Goal: Information Seeking & Learning: Find specific fact

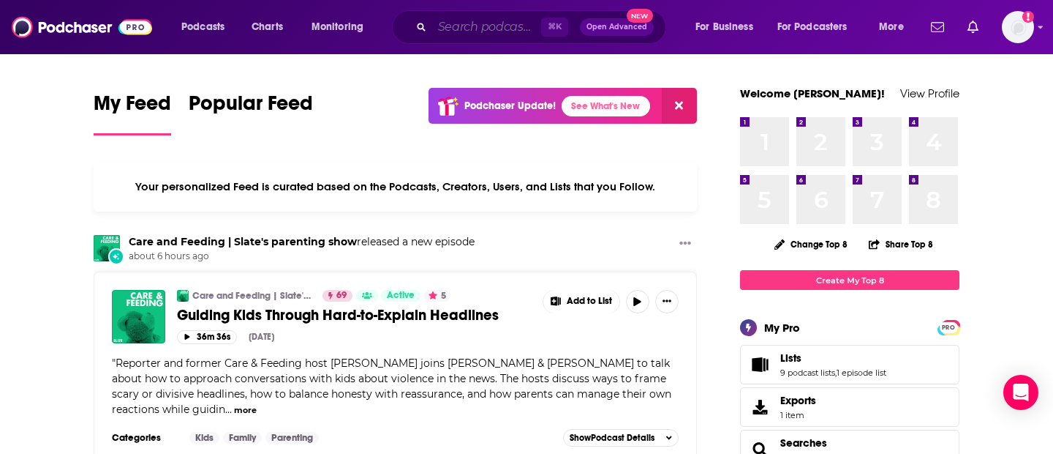
click at [469, 27] on input "Search podcasts, credits, & more..." at bounding box center [486, 26] width 109 height 23
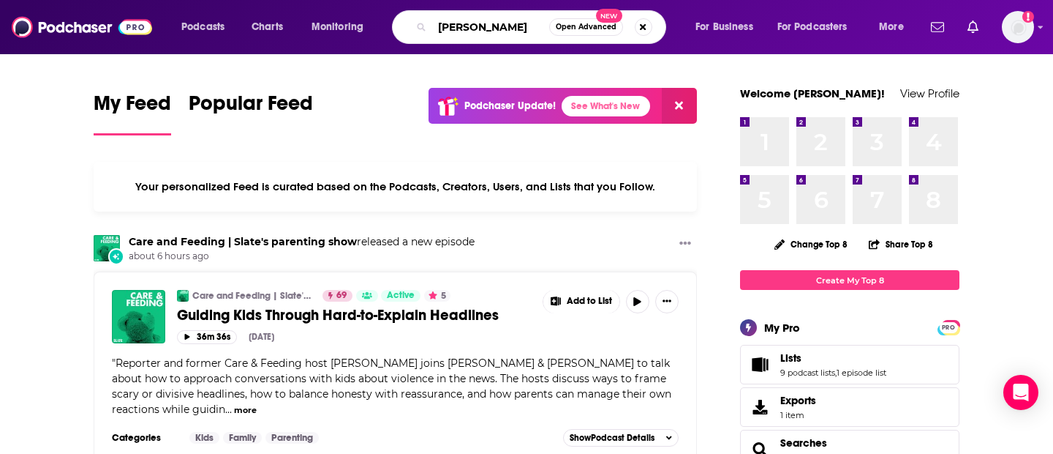
type input "[PERSON_NAME]"
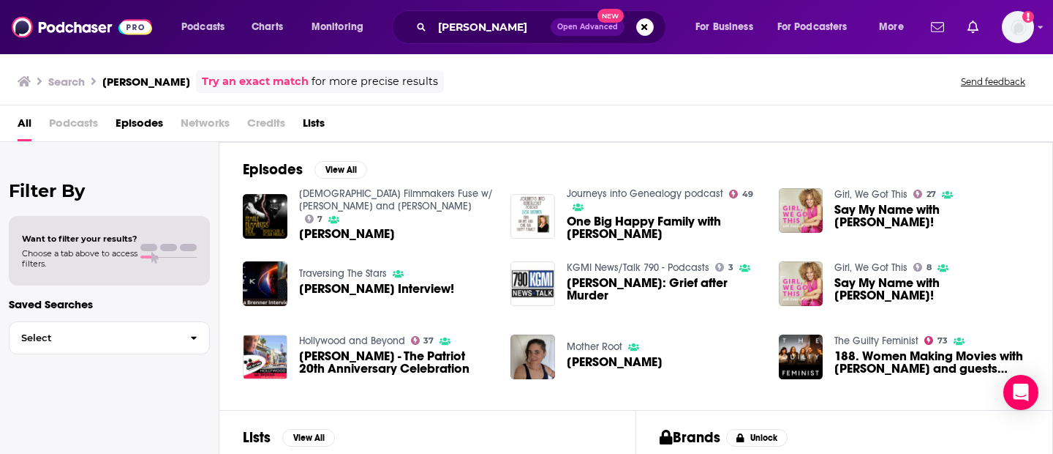
click at [594, 225] on span "One Big Happy Family with [PERSON_NAME]" at bounding box center [664, 227] width 195 height 25
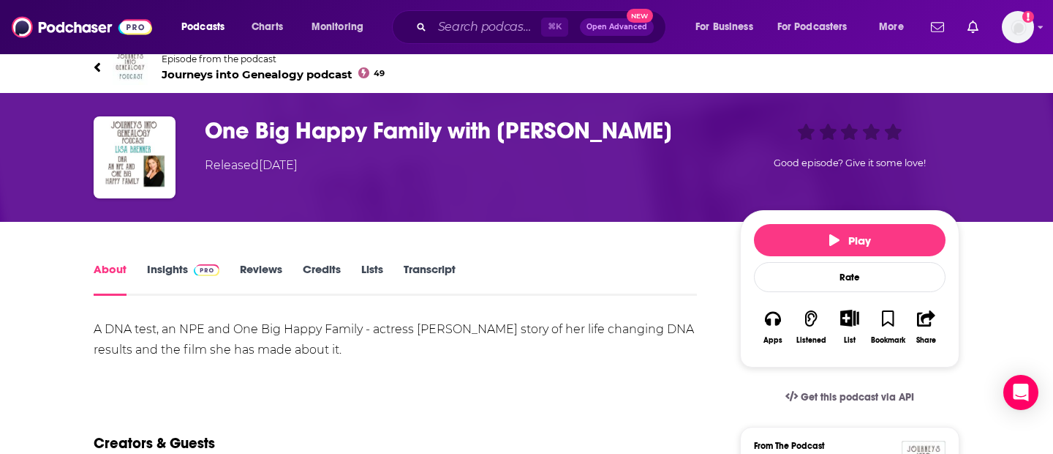
scroll to position [12, 0]
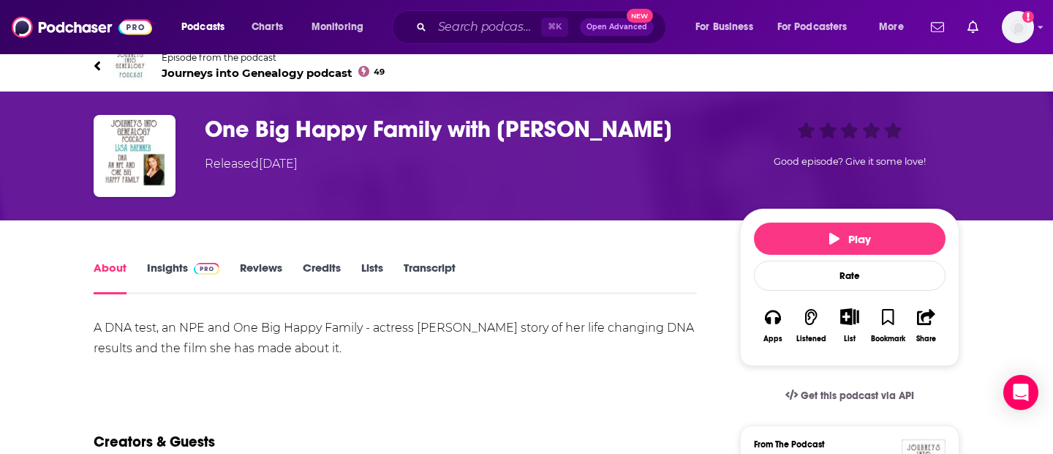
click at [425, 268] on link "Transcript" at bounding box center [430, 277] width 52 height 34
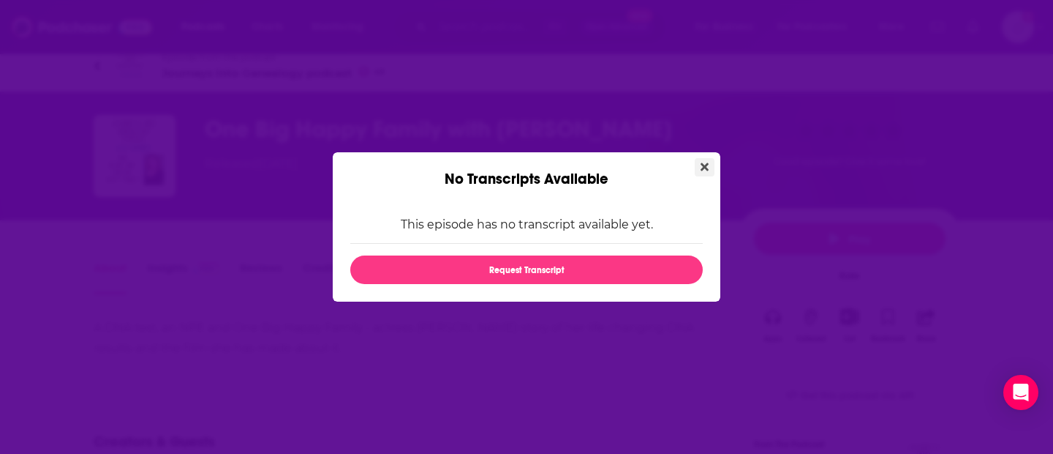
click at [705, 167] on icon "Close" at bounding box center [705, 167] width 8 height 8
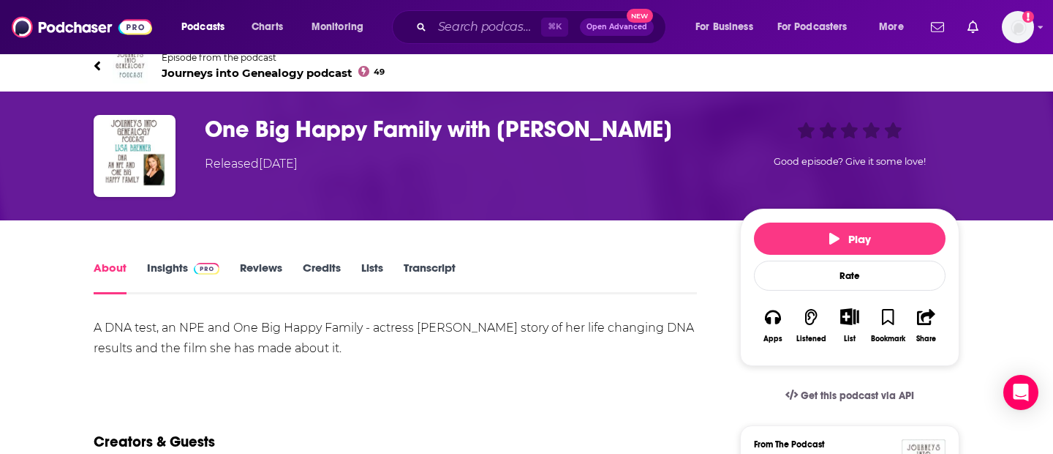
scroll to position [12, 0]
